Goal: Information Seeking & Learning: Learn about a topic

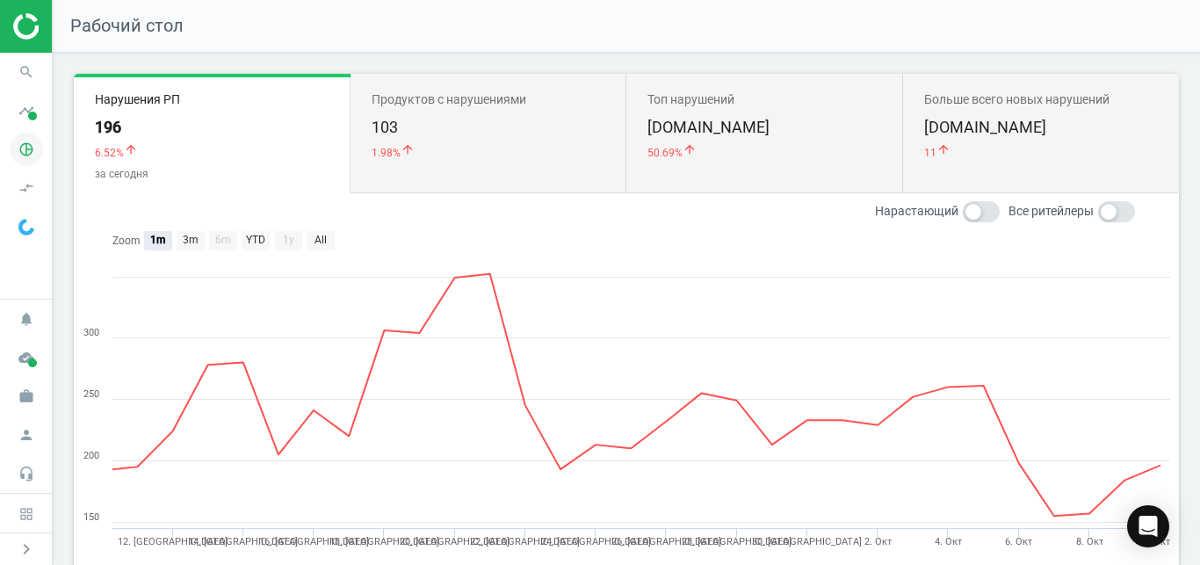
click at [30, 148] on icon "pie_chart_outlined" at bounding box center [26, 149] width 33 height 33
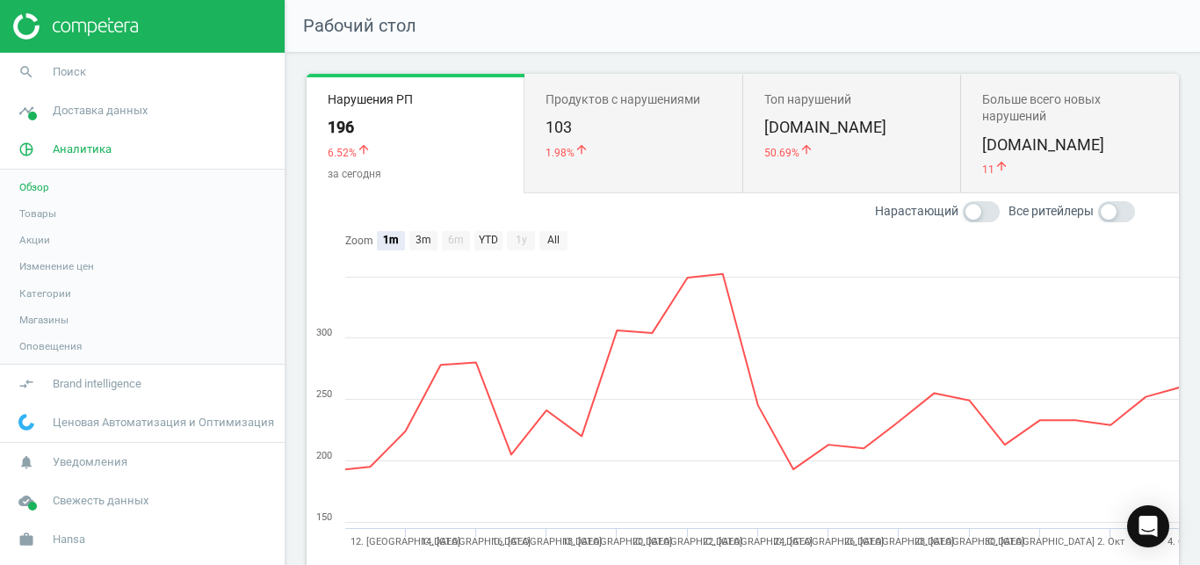
click at [46, 213] on span "Товары" at bounding box center [37, 213] width 37 height 14
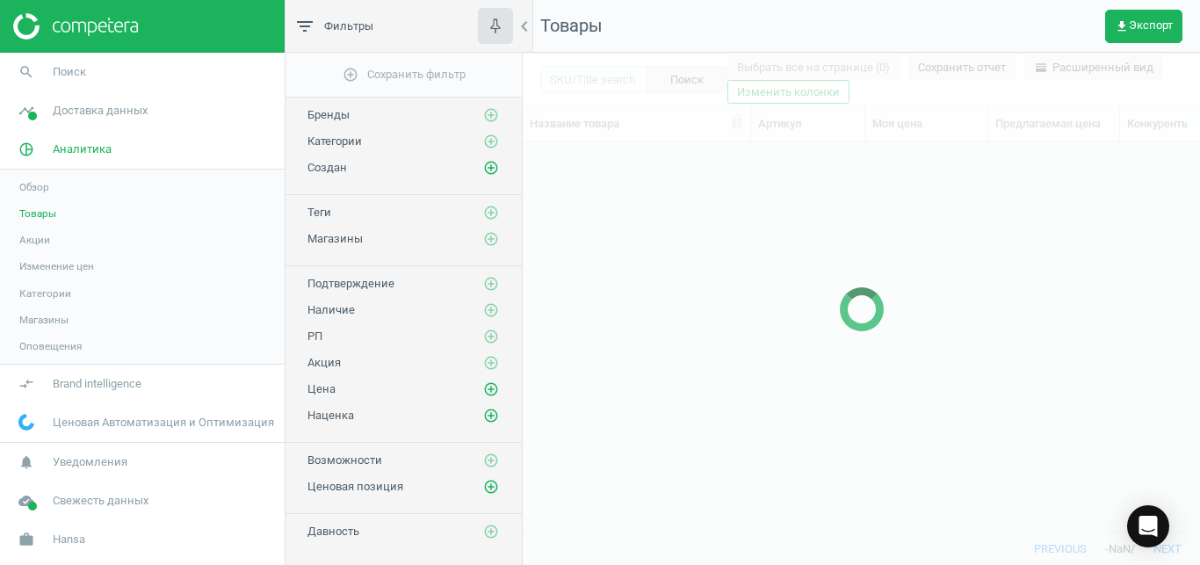
scroll to position [360, 662]
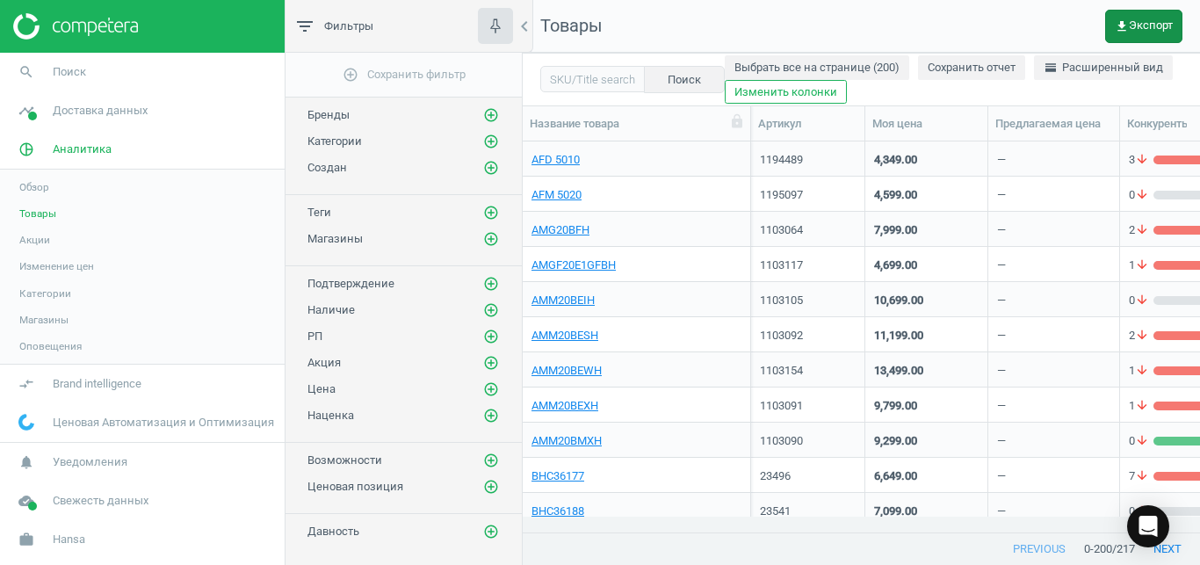
click at [1161, 31] on span "get_app Экспорт" at bounding box center [1144, 26] width 58 height 14
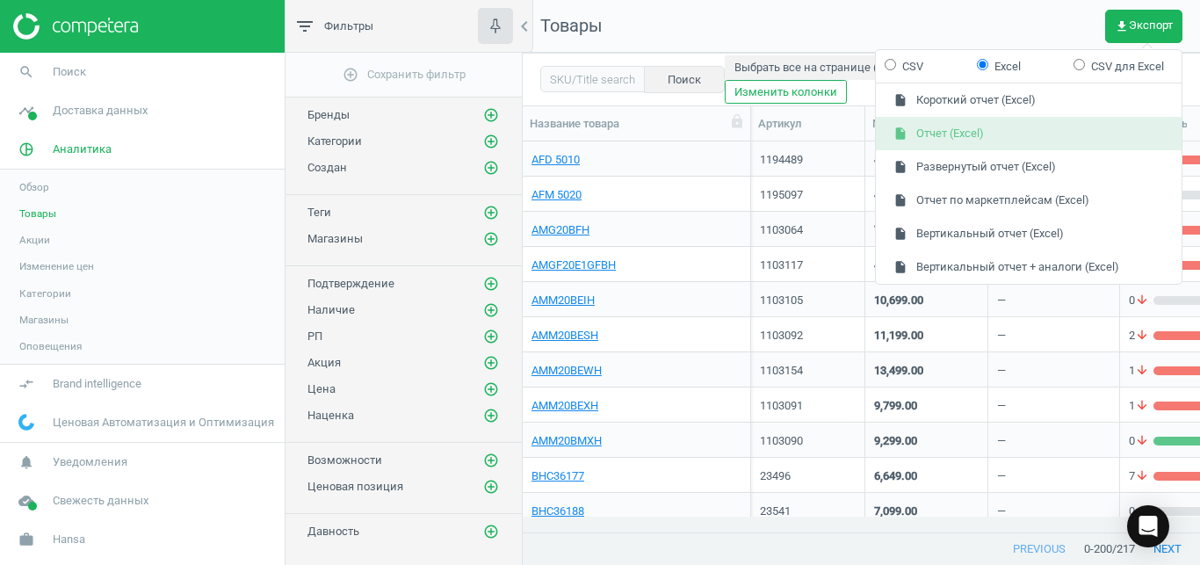
click at [1096, 125] on button "insert_drive_file Отчет (Excel)" at bounding box center [1029, 133] width 306 height 33
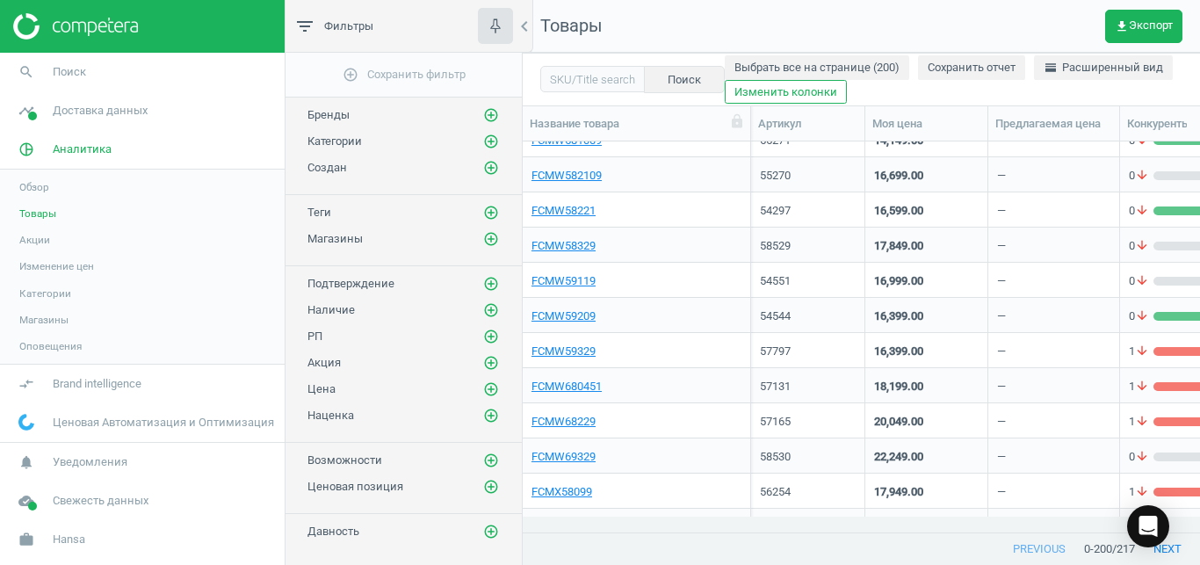
scroll to position [5070, 0]
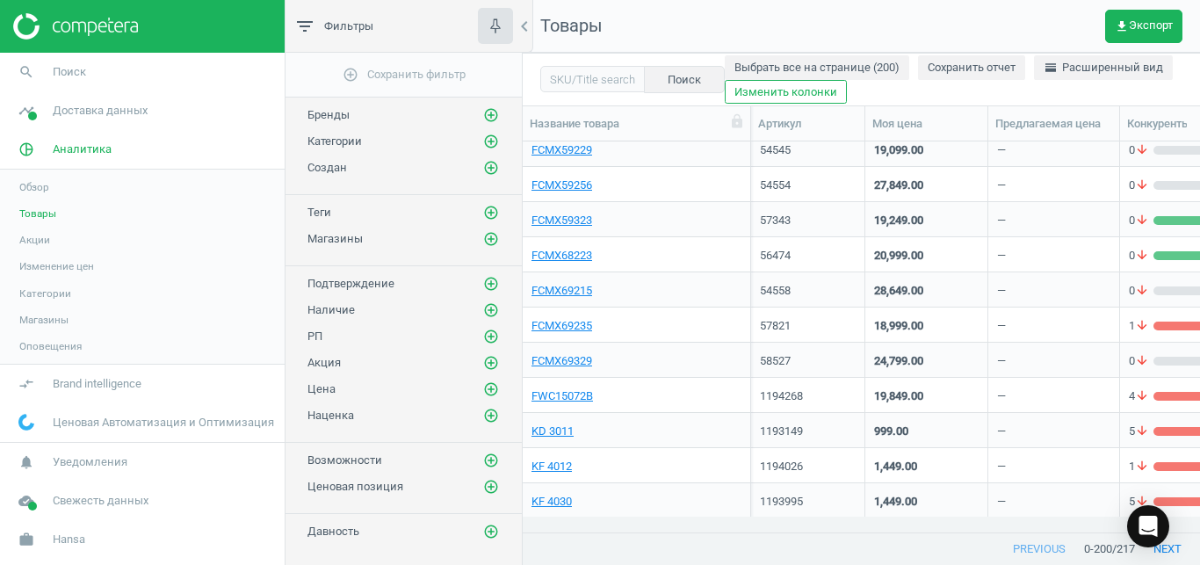
drag, startPoint x: 1190, startPoint y: 166, endPoint x: 1195, endPoint y: 420, distance: 253.9
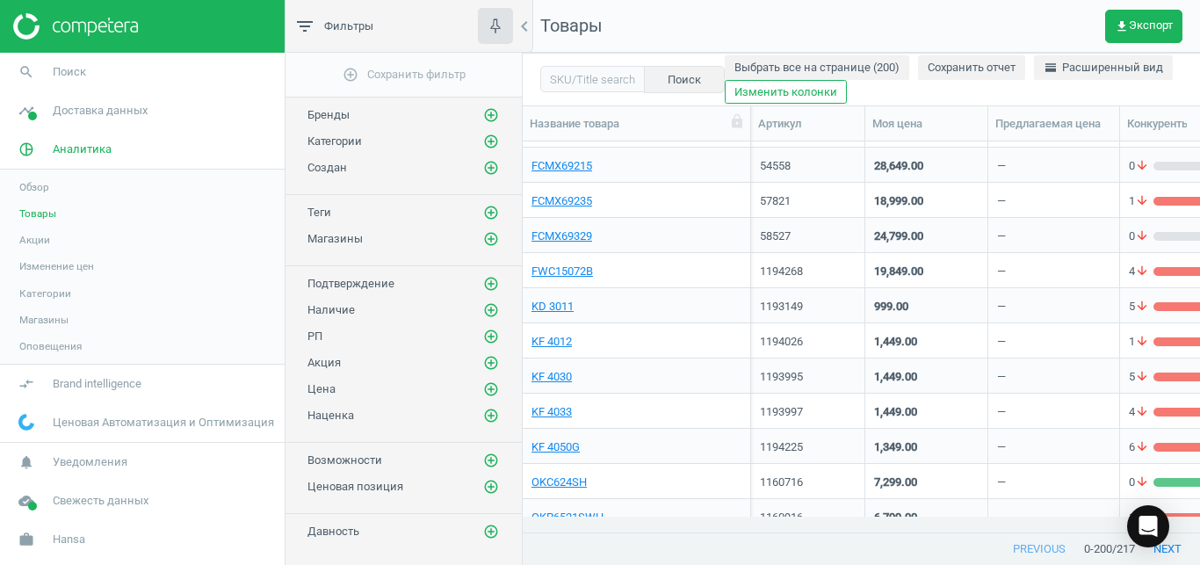
scroll to position [5212, 0]
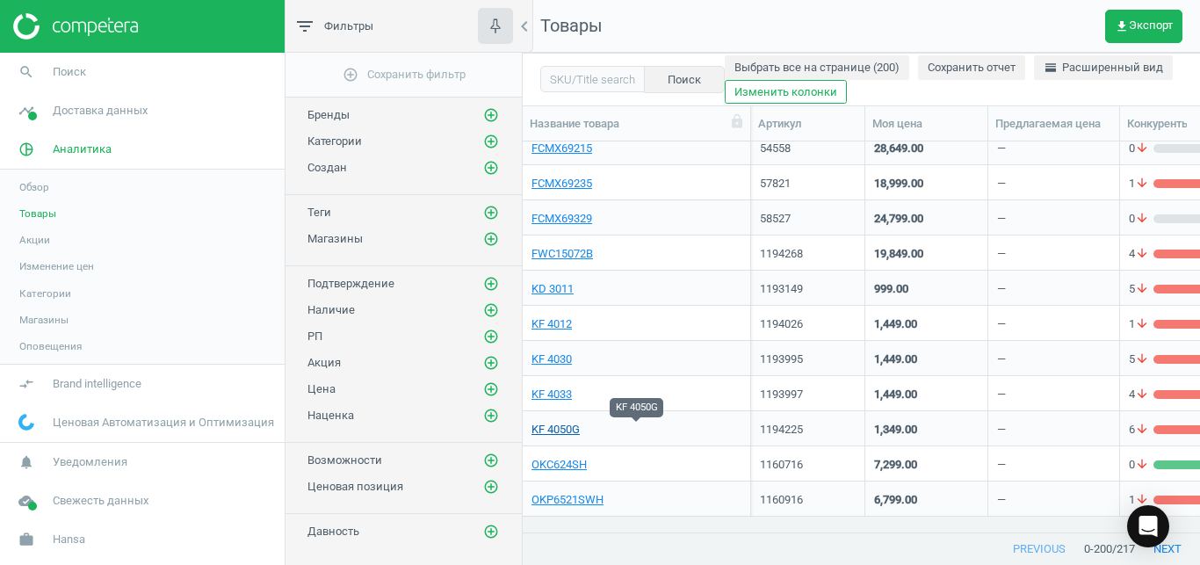
click at [558, 429] on link "KF 4050G" at bounding box center [556, 430] width 48 height 16
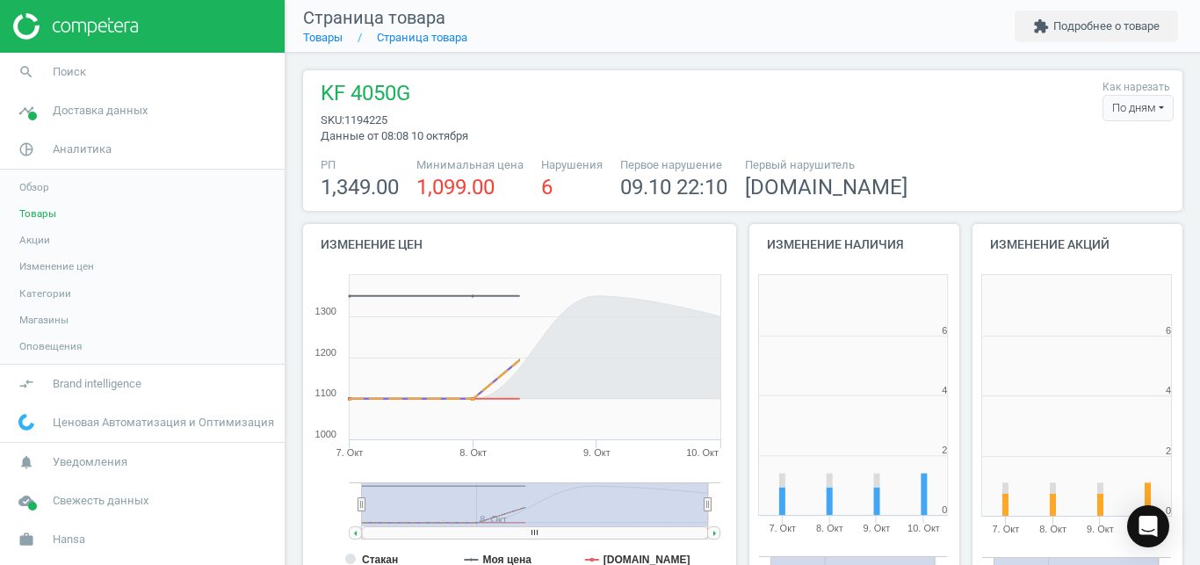
scroll to position [367, 222]
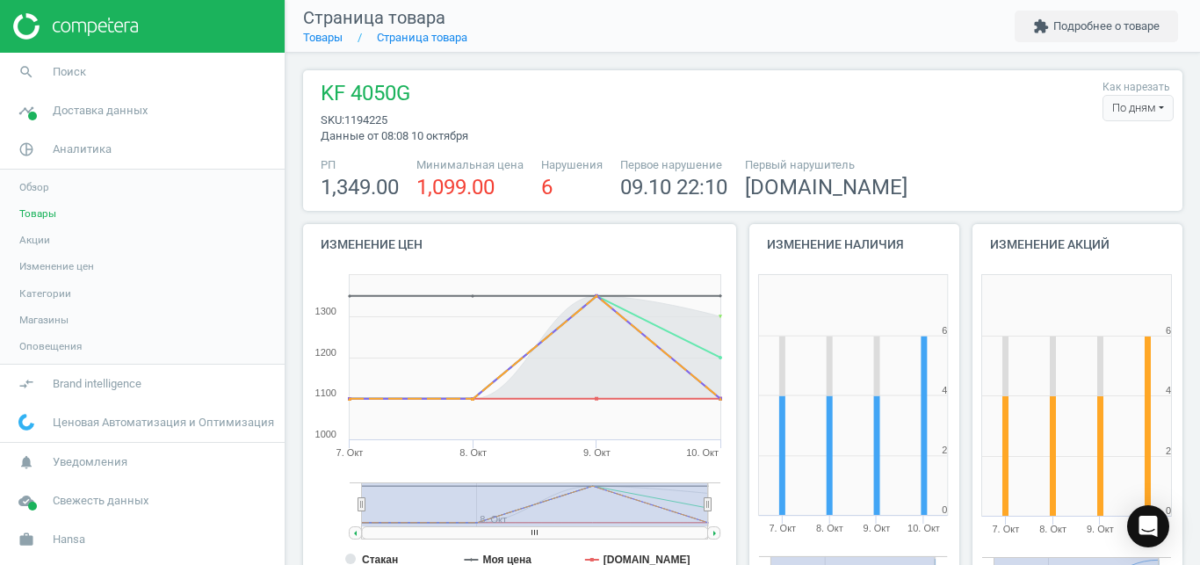
click at [1139, 106] on div "По дням" at bounding box center [1138, 108] width 71 height 26
click at [1102, 154] on button "По часам" at bounding box center [1116, 161] width 112 height 21
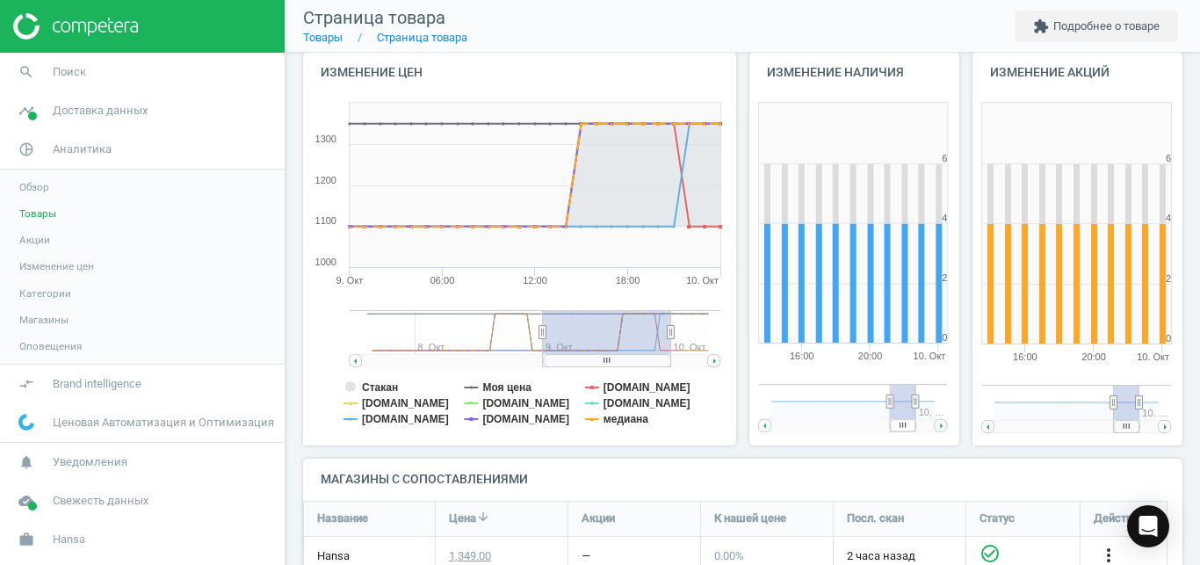
scroll to position [231, 0]
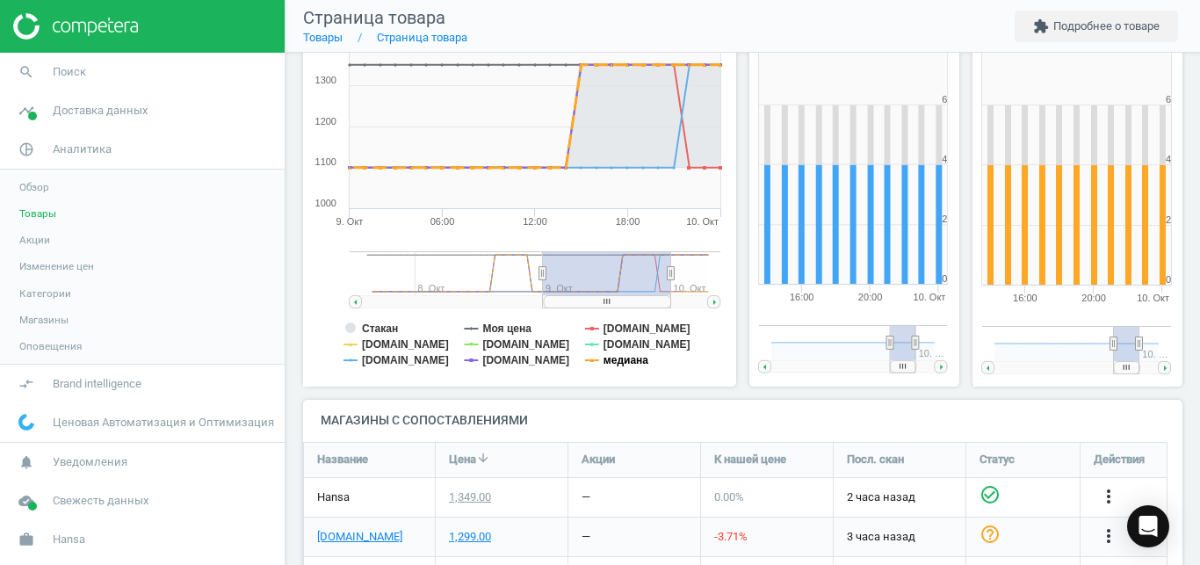
click at [639, 363] on tspan "медиана" at bounding box center [626, 360] width 45 height 12
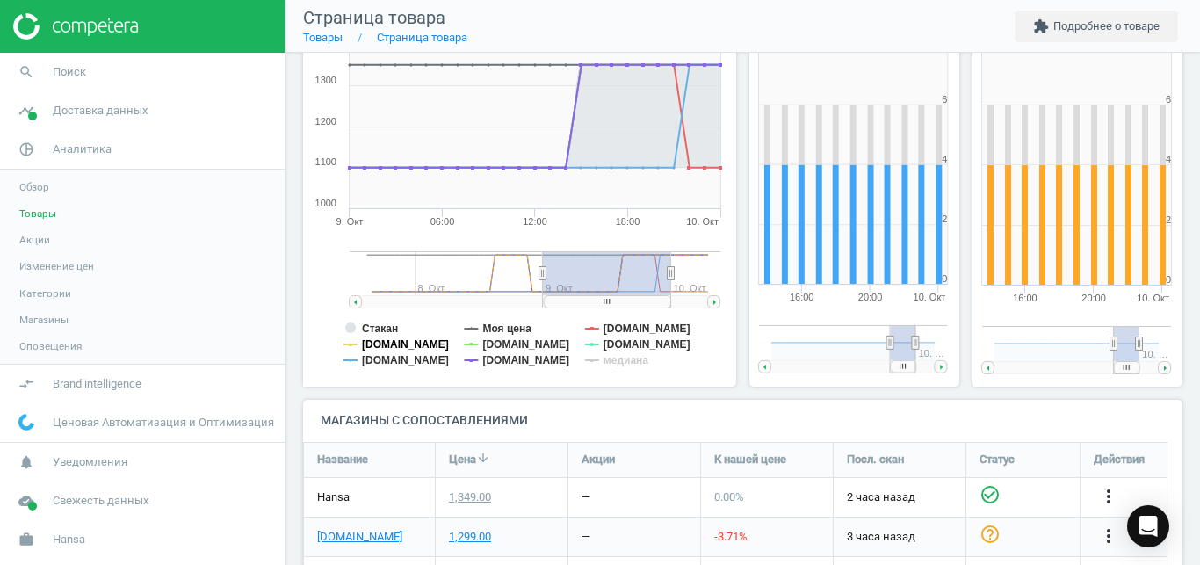
click at [385, 349] on tspan "[DOMAIN_NAME]" at bounding box center [405, 344] width 87 height 12
click at [389, 331] on tspan "Стакан" at bounding box center [380, 328] width 36 height 12
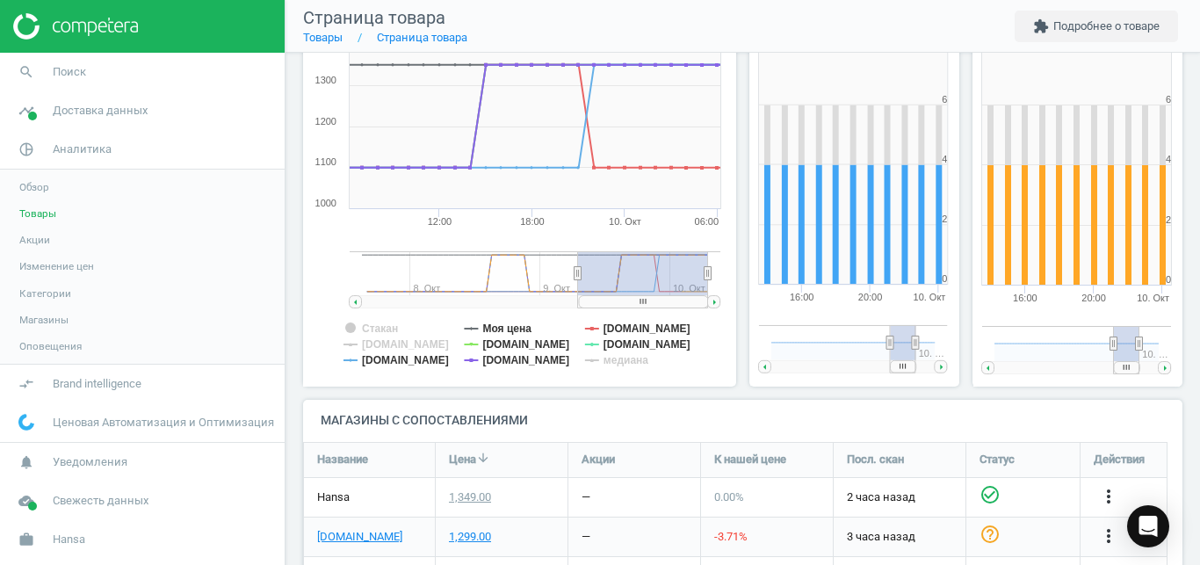
drag, startPoint x: 632, startPoint y: 304, endPoint x: 705, endPoint y: 300, distance: 73.0
click at [705, 300] on rect at bounding box center [643, 301] width 129 height 12
click at [614, 339] on tspan "[DOMAIN_NAME]" at bounding box center [647, 344] width 87 height 12
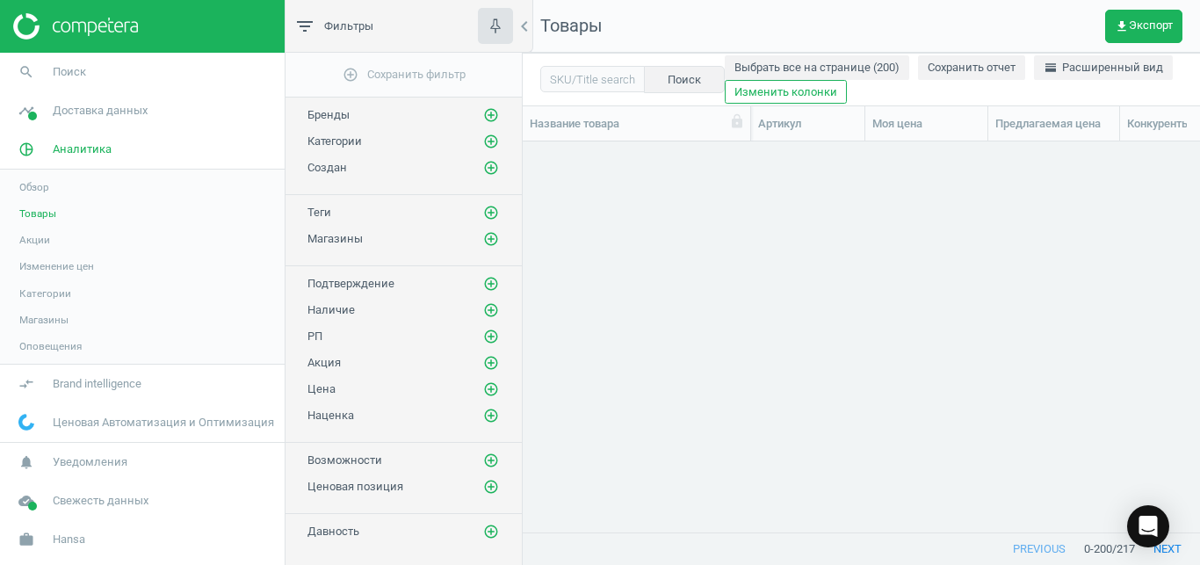
scroll to position [5142, 0]
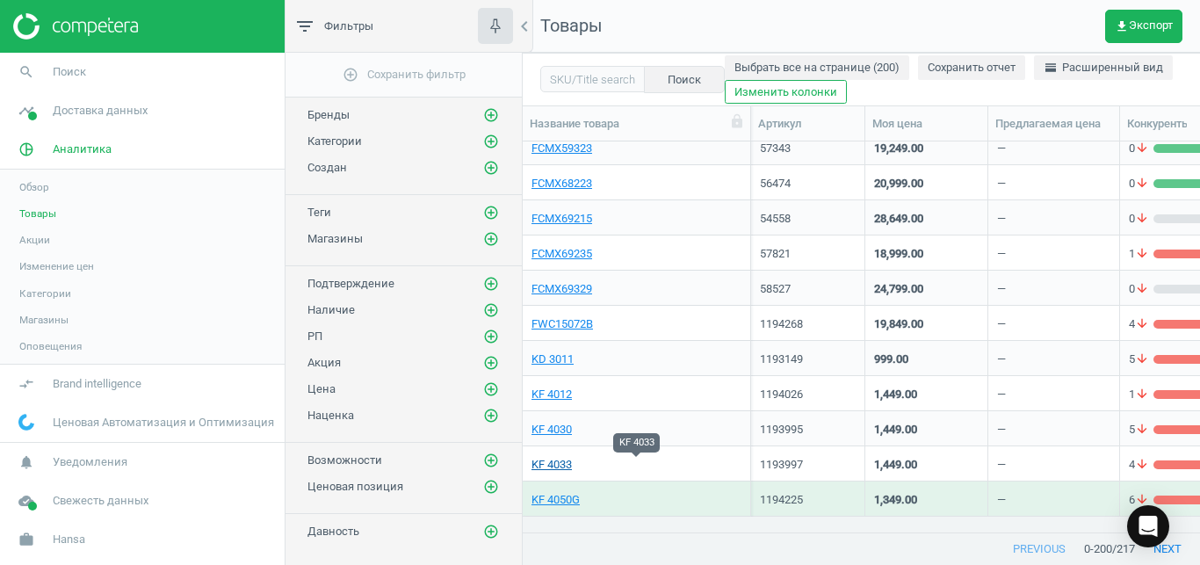
click at [558, 460] on link "KF 4033" at bounding box center [552, 465] width 40 height 16
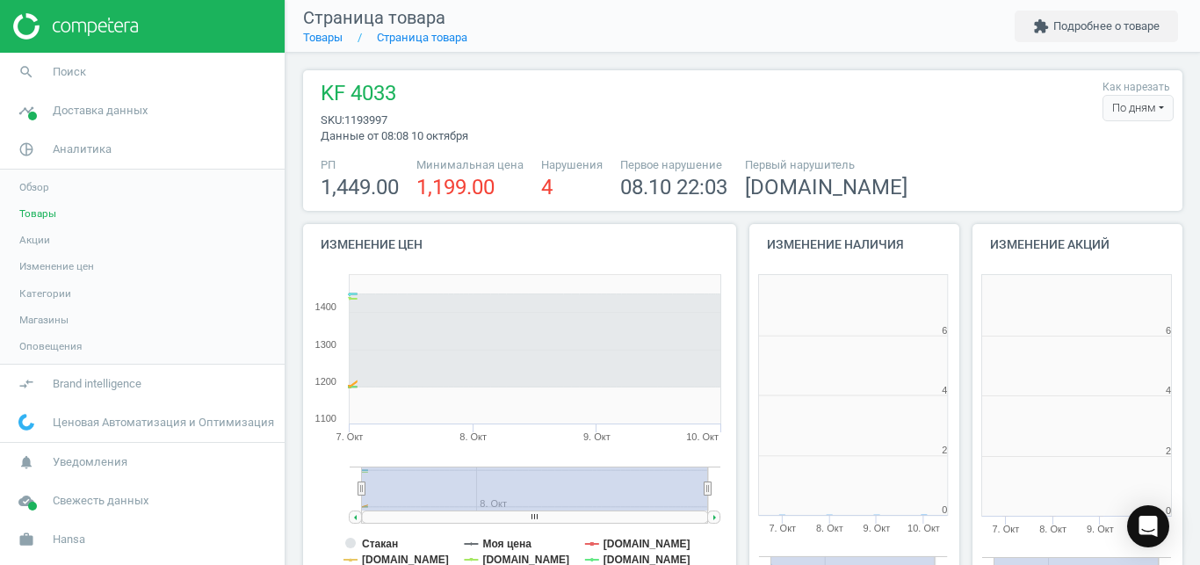
scroll to position [367, 222]
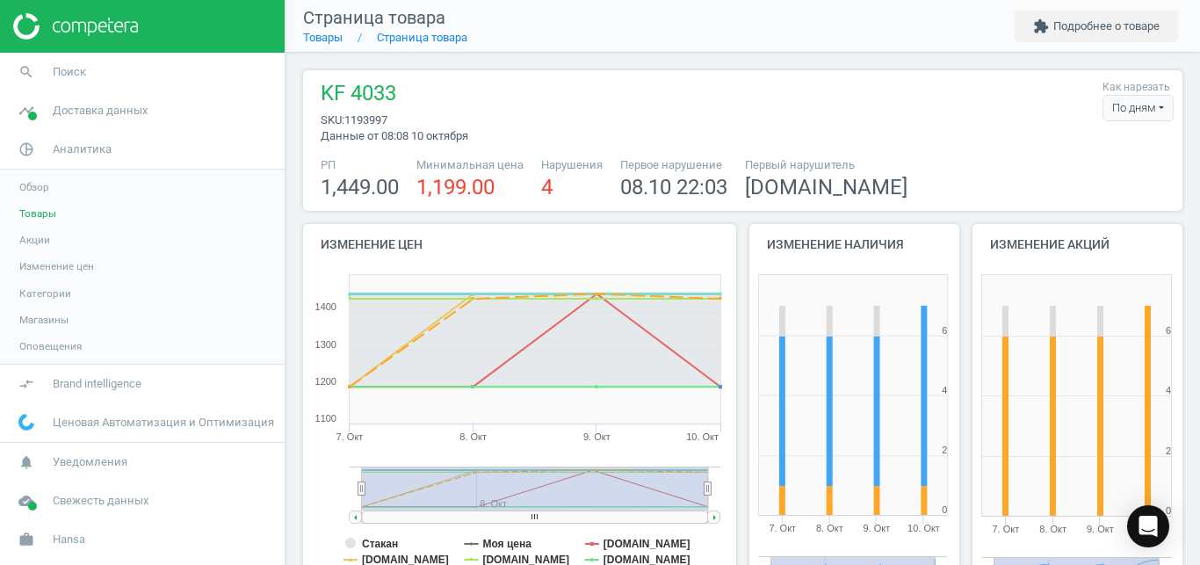
click at [1139, 116] on div "По дням" at bounding box center [1138, 108] width 71 height 26
click at [1114, 164] on button "По часам" at bounding box center [1116, 161] width 112 height 21
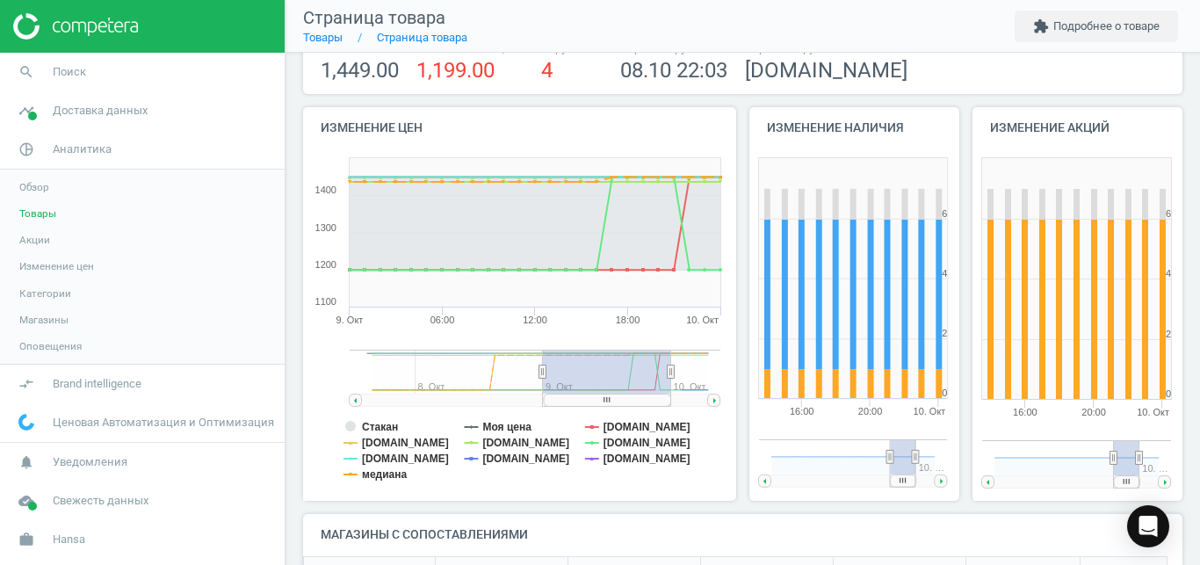
scroll to position [148, 0]
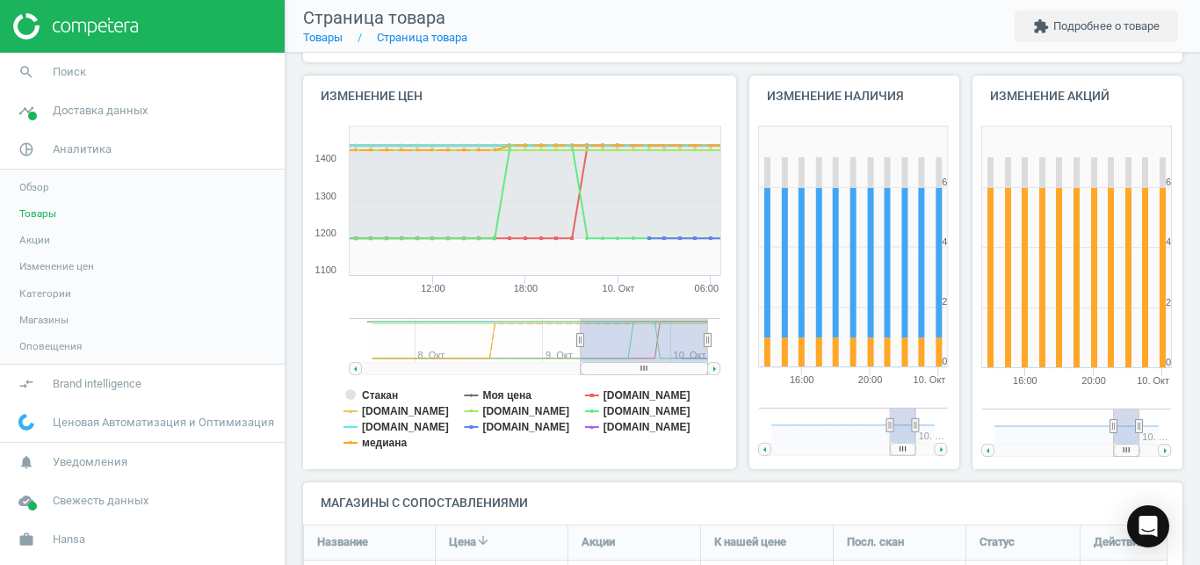
drag, startPoint x: 632, startPoint y: 371, endPoint x: 705, endPoint y: 375, distance: 73.9
click at [705, 375] on icon "Created with Highstock 6.2.0 Стакан Моя цена [DOMAIN_NAME] [DOMAIN_NAME] [DOMAI…" at bounding box center [516, 293] width 426 height 351
click at [604, 423] on tspan "[DOMAIN_NAME]" at bounding box center [647, 427] width 87 height 12
click at [407, 445] on tspan "медиана" at bounding box center [384, 443] width 45 height 12
click at [387, 395] on tspan "Стакан" at bounding box center [380, 395] width 36 height 12
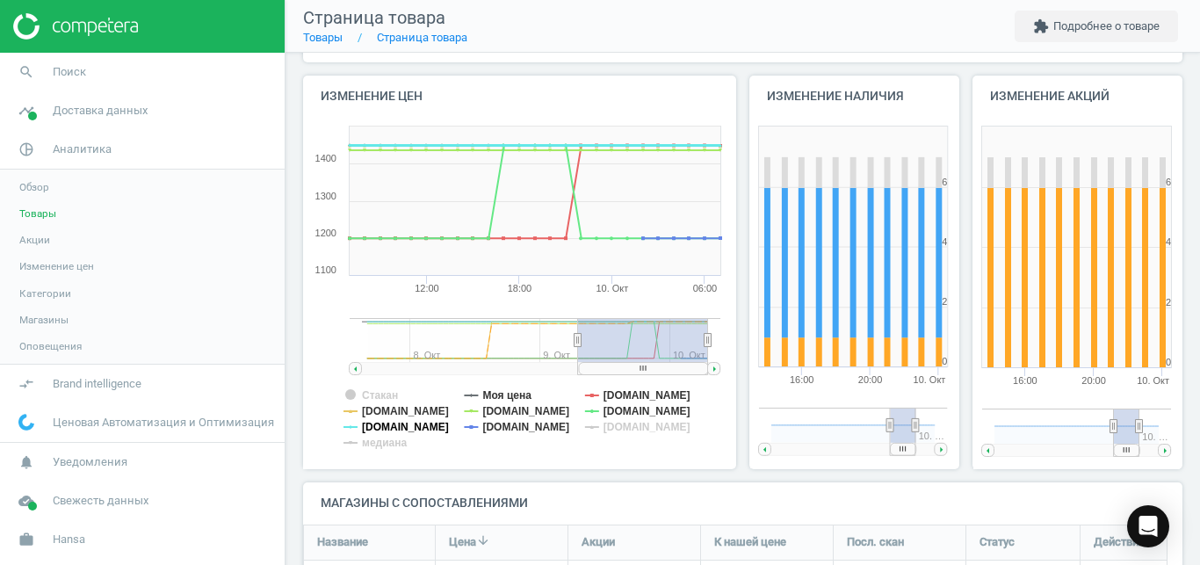
click at [414, 431] on tspan "[DOMAIN_NAME]" at bounding box center [405, 427] width 87 height 12
click at [611, 393] on tspan "[DOMAIN_NAME]" at bounding box center [647, 395] width 87 height 12
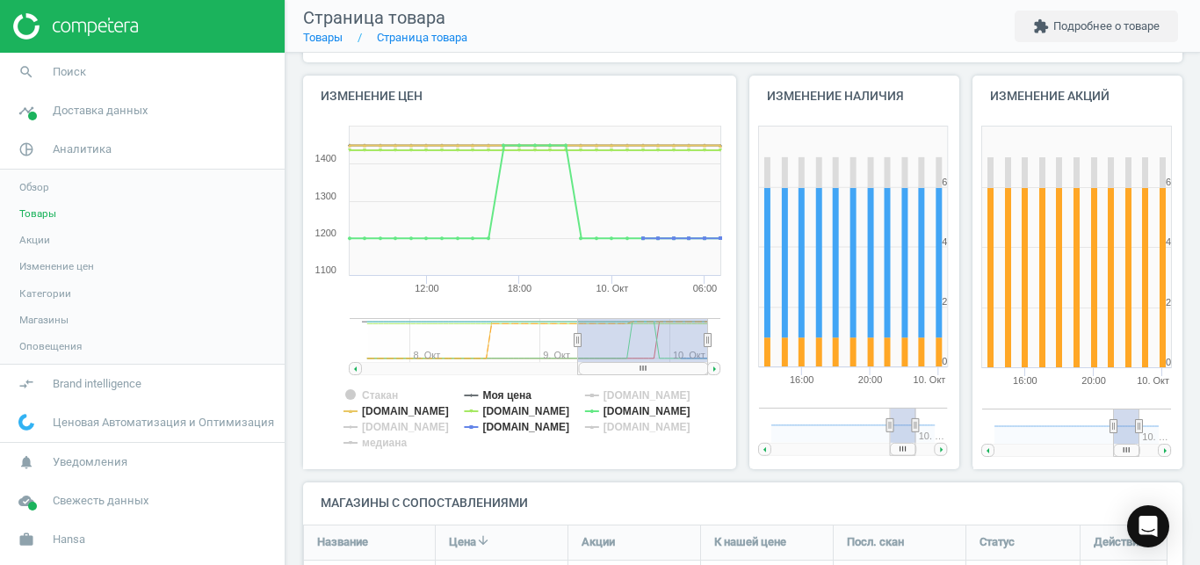
scroll to position [0, 0]
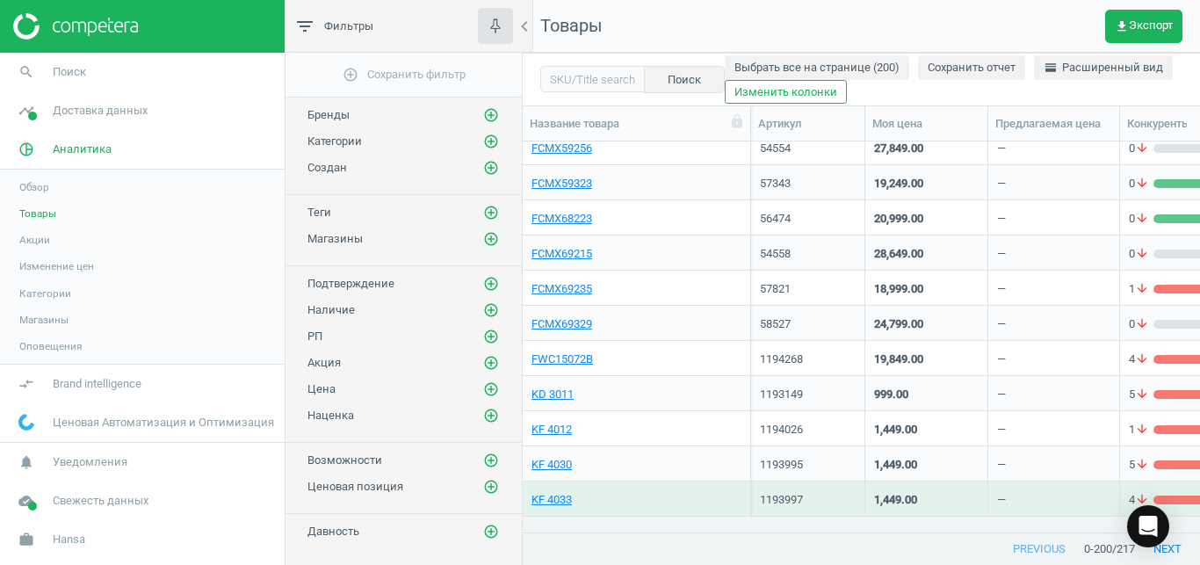
scroll to position [360, 662]
click at [553, 465] on link "KF 4030" at bounding box center [552, 465] width 40 height 16
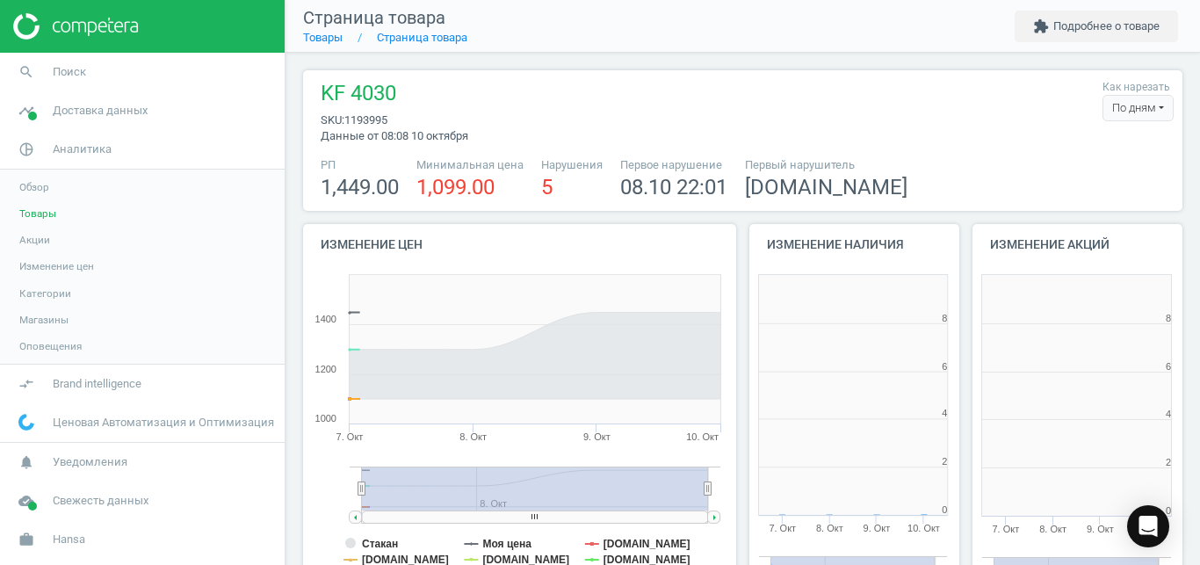
scroll to position [367, 222]
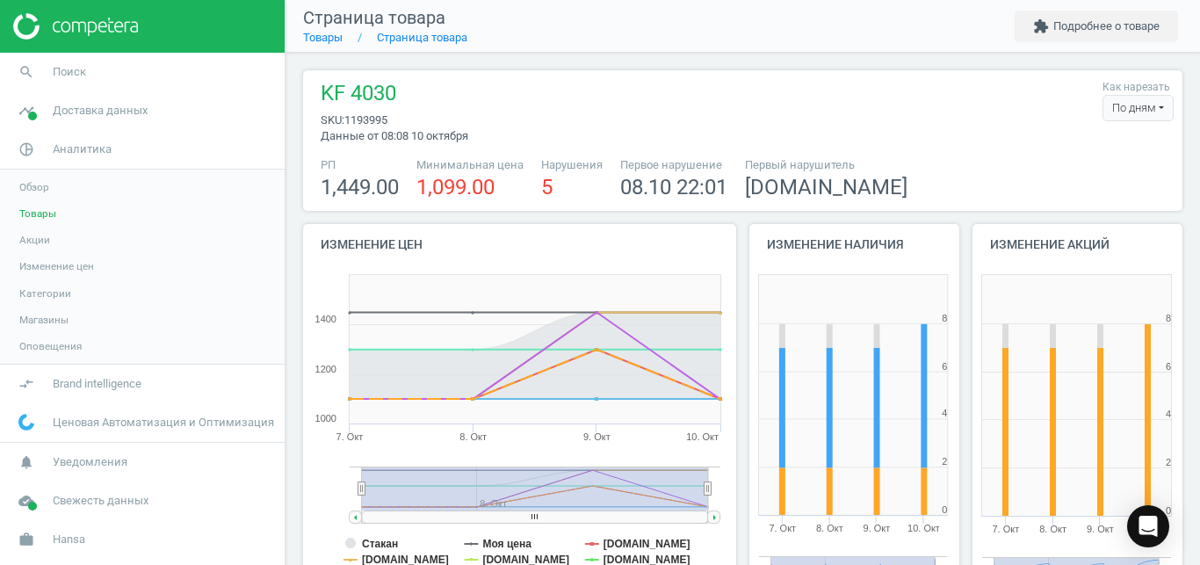
click at [1128, 109] on div "По дням" at bounding box center [1138, 108] width 71 height 26
click at [1105, 160] on button "По часам" at bounding box center [1116, 161] width 112 height 21
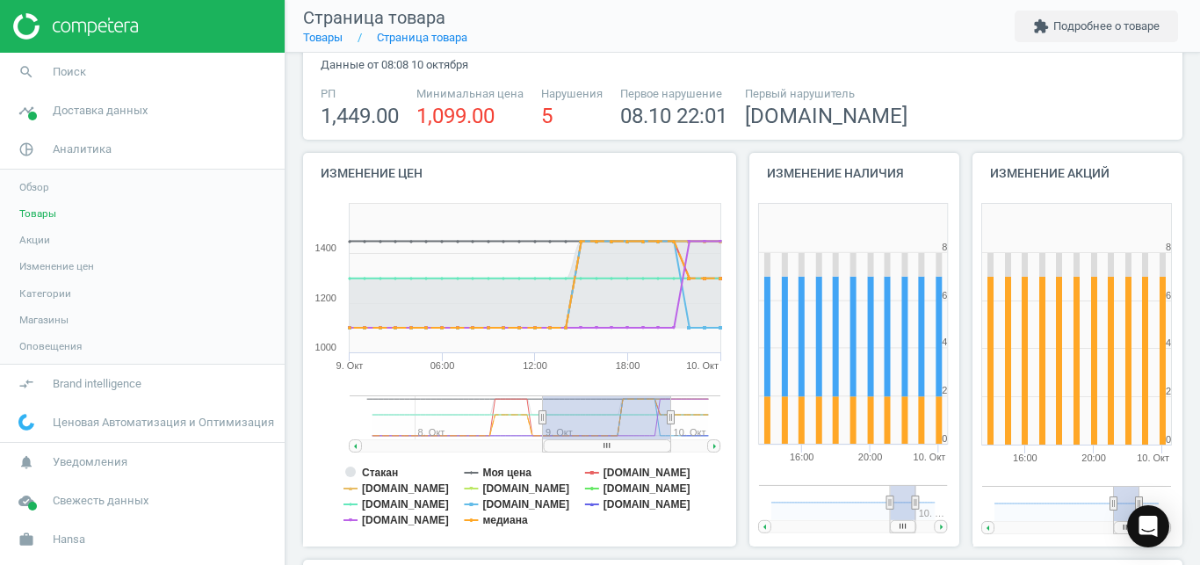
scroll to position [105, 0]
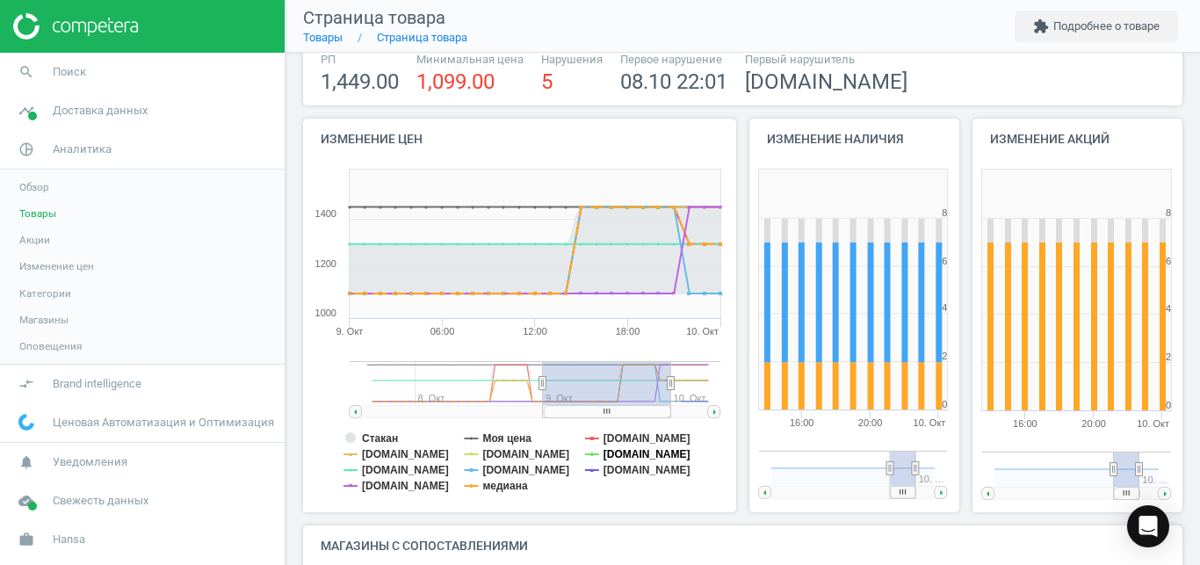
click at [639, 455] on tspan "[DOMAIN_NAME]" at bounding box center [647, 454] width 87 height 12
click at [517, 489] on tspan "медиана" at bounding box center [504, 486] width 45 height 12
click at [379, 440] on tspan "Стакан" at bounding box center [380, 438] width 36 height 12
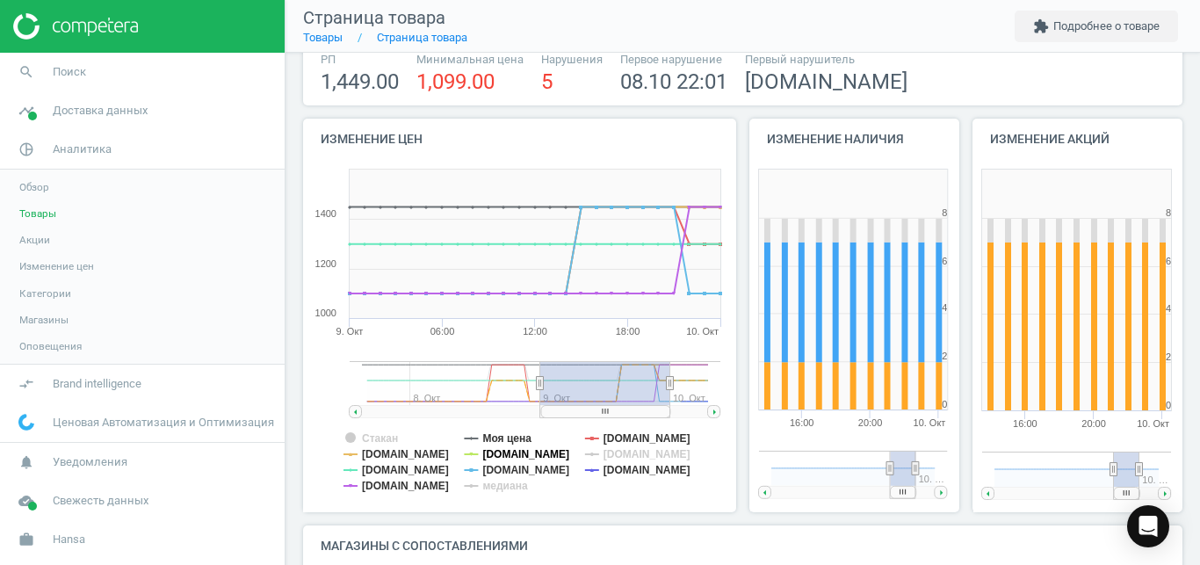
click at [487, 456] on tspan "[DOMAIN_NAME]" at bounding box center [525, 454] width 87 height 12
click at [420, 469] on tspan "[DOMAIN_NAME]" at bounding box center [405, 470] width 87 height 12
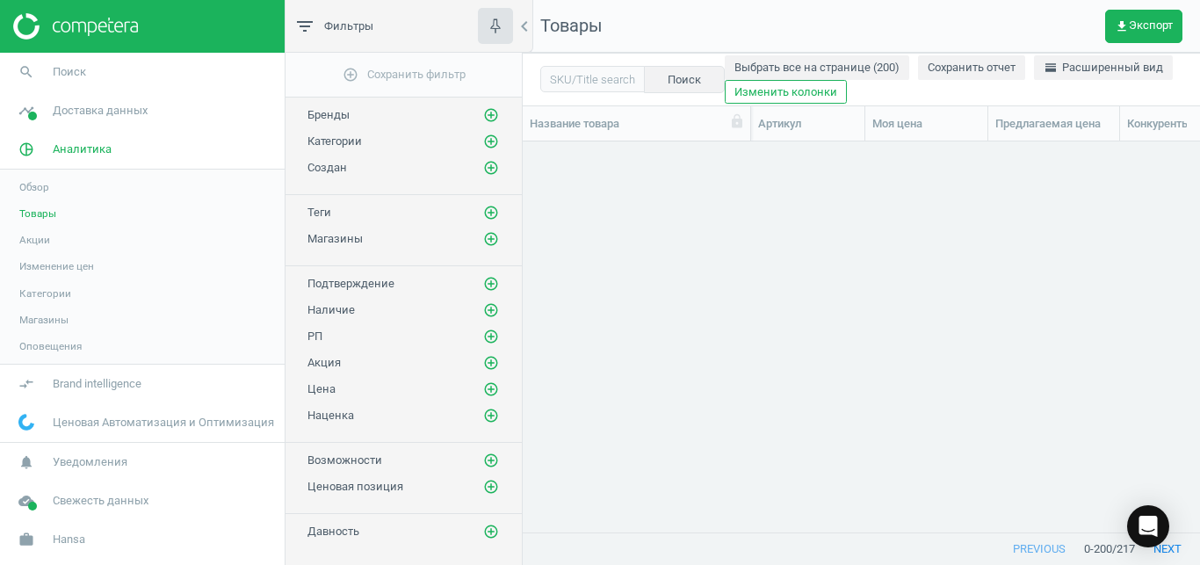
scroll to position [5072, 0]
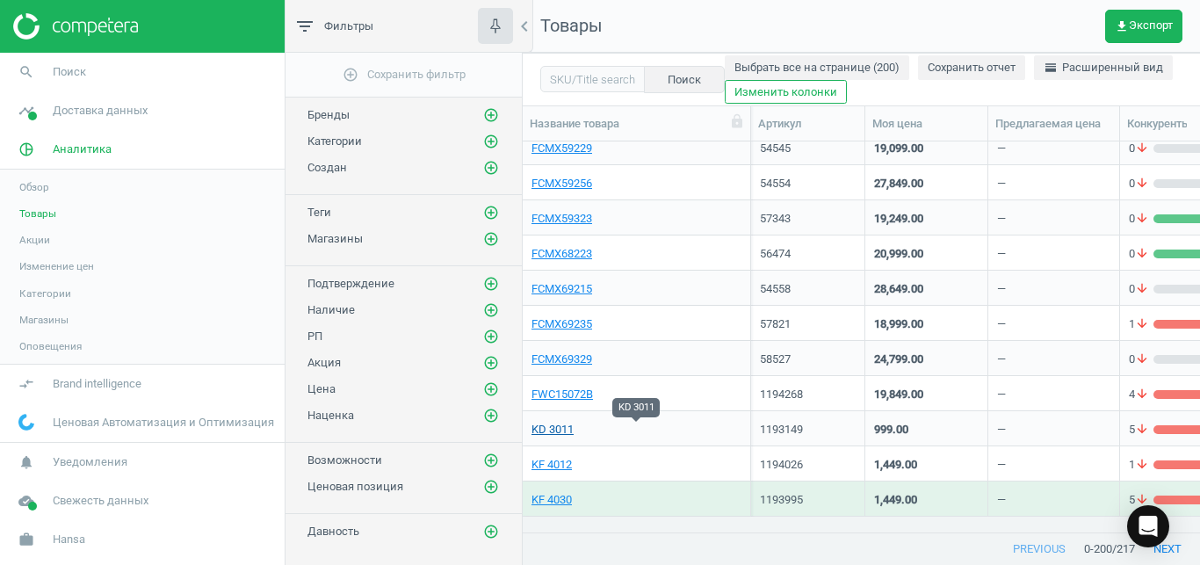
click at [559, 434] on link "KD 3011" at bounding box center [553, 430] width 42 height 16
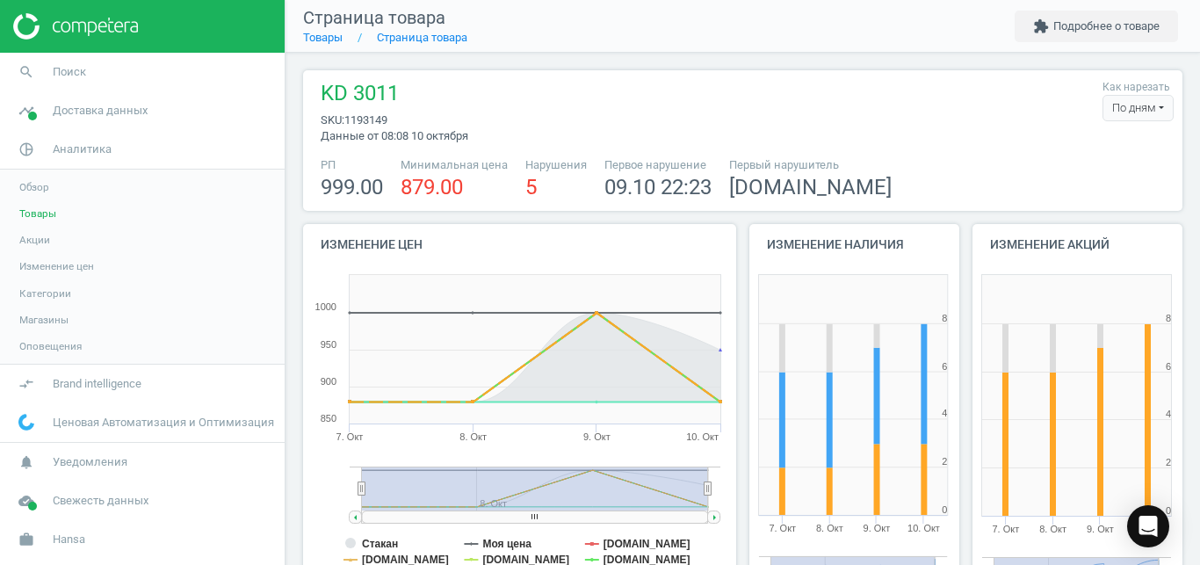
click at [1130, 113] on div "По дням" at bounding box center [1138, 108] width 71 height 26
click at [1083, 157] on button "По часам" at bounding box center [1116, 161] width 112 height 21
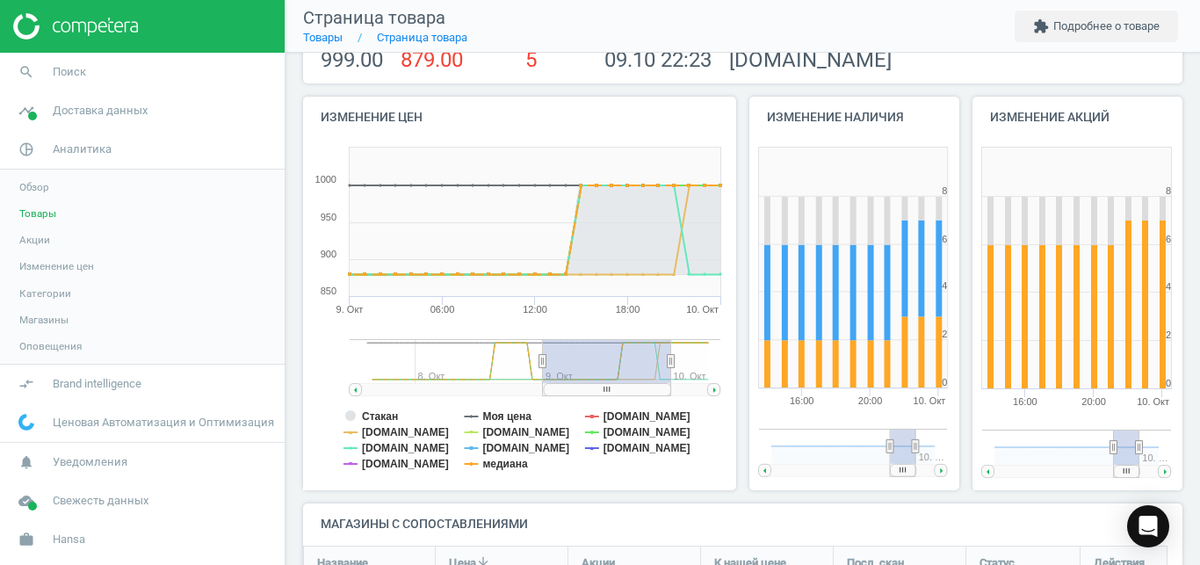
scroll to position [176, 0]
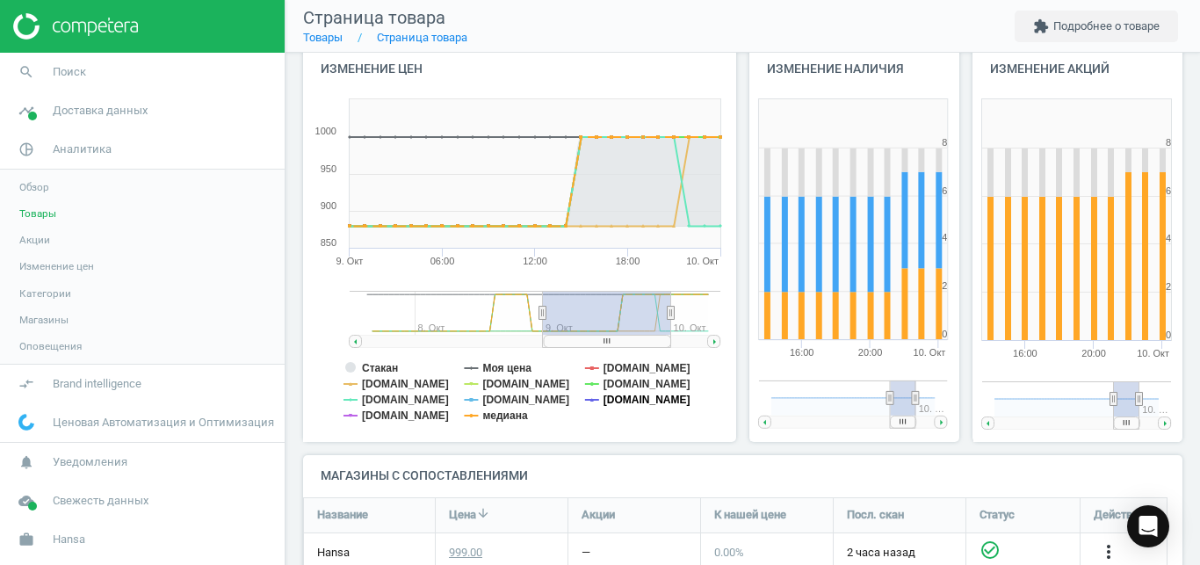
click at [606, 398] on tspan "[DOMAIN_NAME]" at bounding box center [647, 400] width 87 height 12
click at [513, 404] on tspan "[DOMAIN_NAME]" at bounding box center [525, 400] width 87 height 12
click at [376, 363] on tspan "Стакан" at bounding box center [380, 368] width 36 height 12
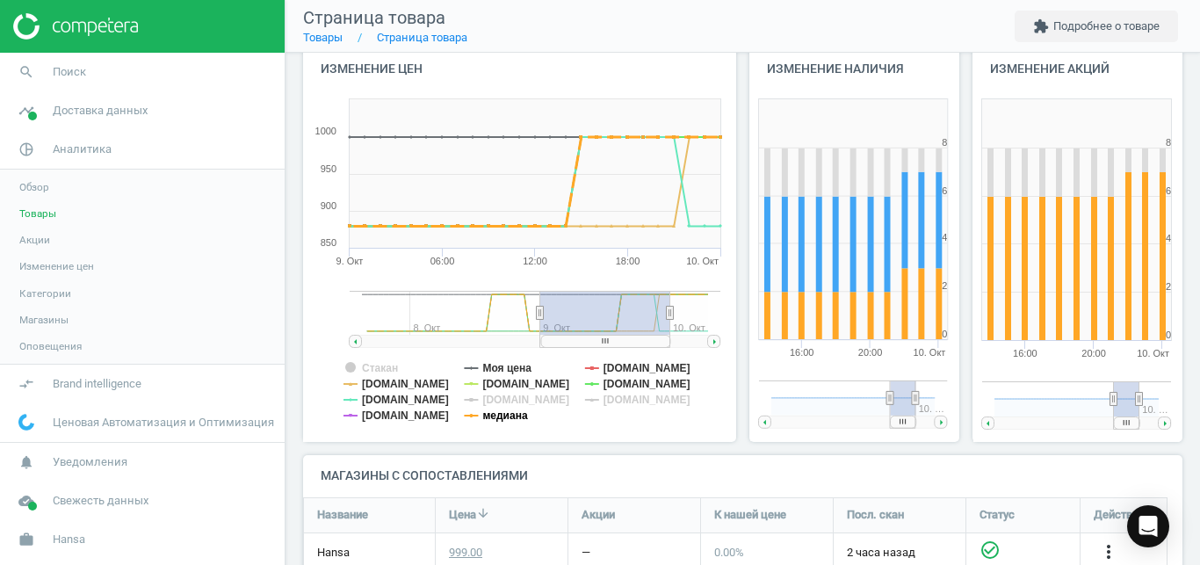
click at [495, 416] on tspan "медиана" at bounding box center [504, 415] width 45 height 12
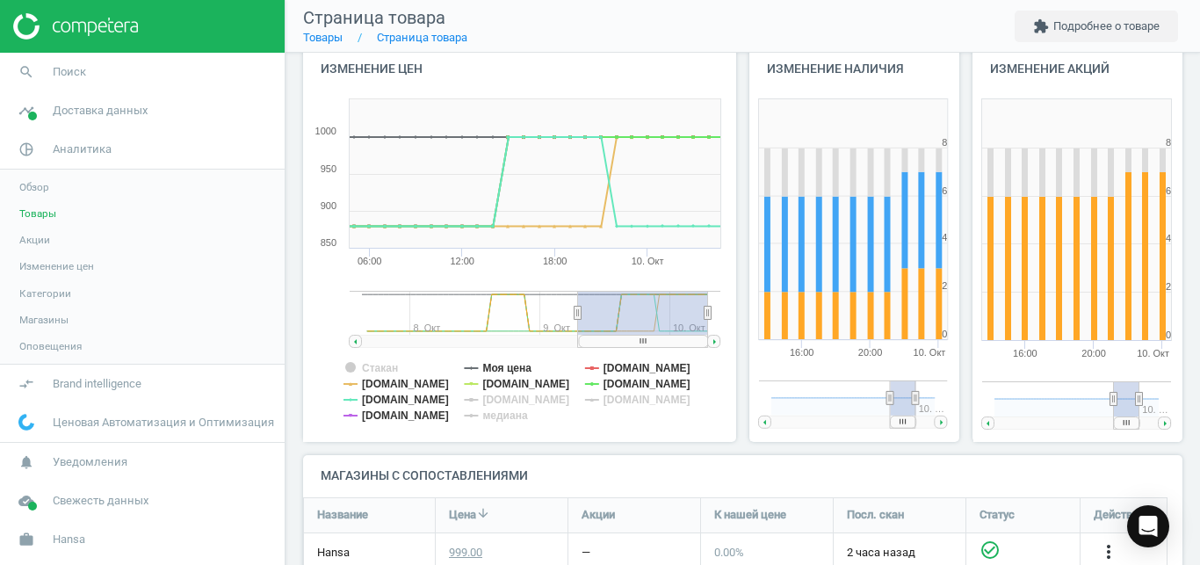
drag, startPoint x: 640, startPoint y: 343, endPoint x: 700, endPoint y: 339, distance: 59.8
click at [700, 339] on rect at bounding box center [643, 341] width 129 height 12
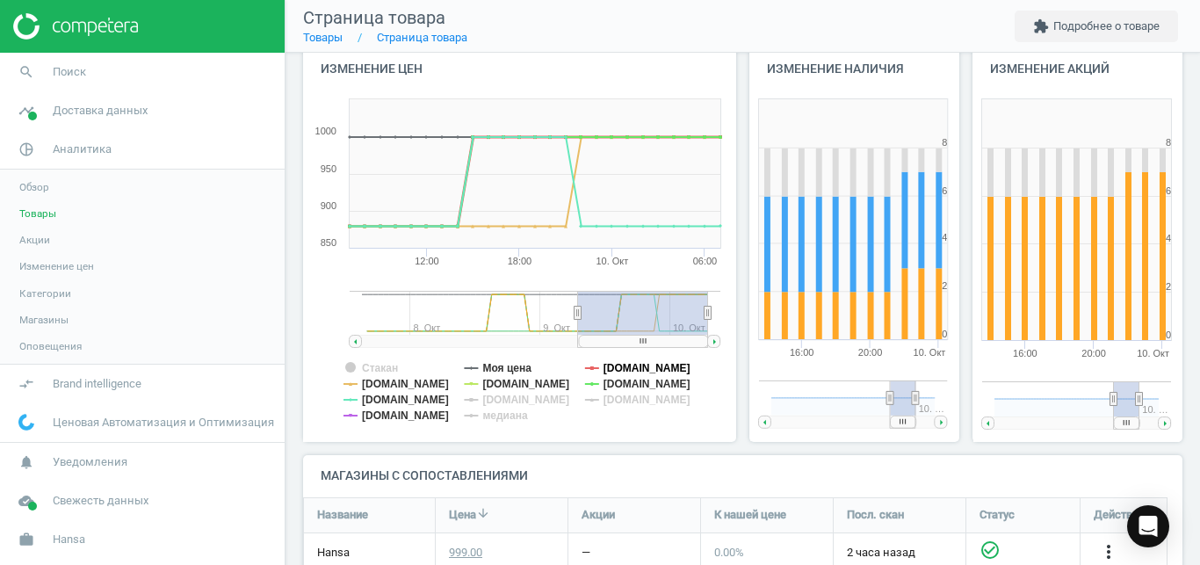
click at [634, 365] on tspan "[DOMAIN_NAME]" at bounding box center [647, 368] width 87 height 12
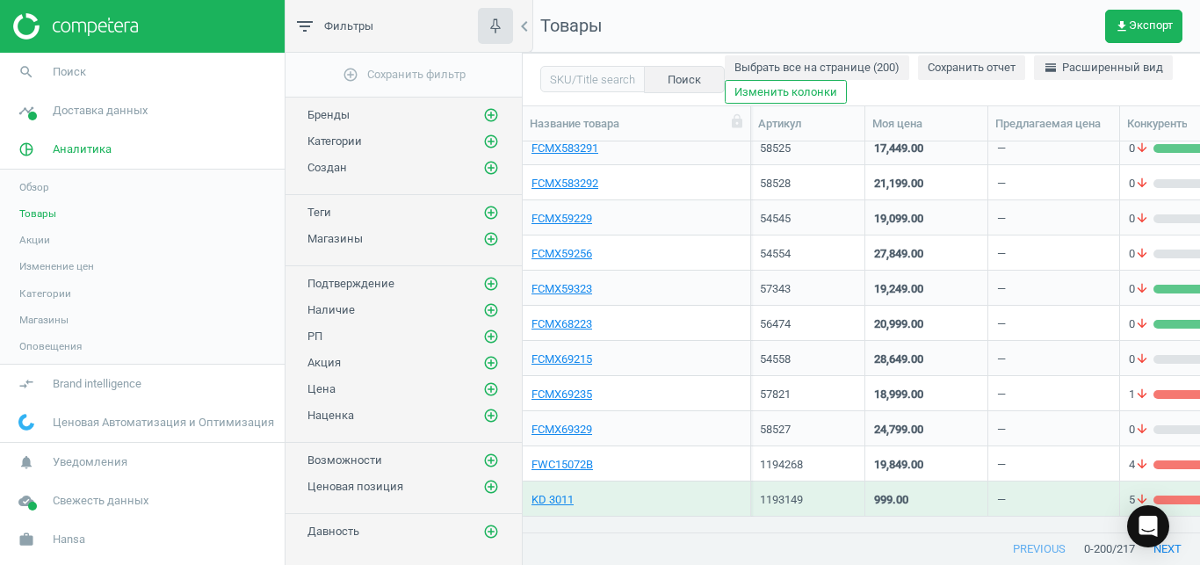
scroll to position [360, 662]
